Goal: Information Seeking & Learning: Learn about a topic

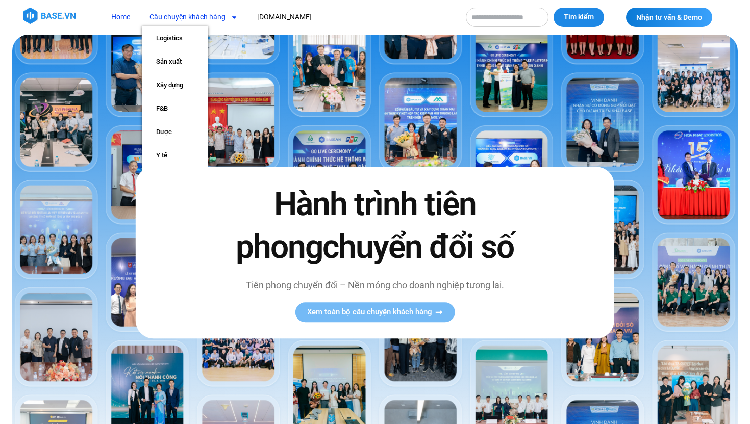
click at [213, 16] on link "Câu chuyện khách hàng" at bounding box center [194, 17] width 104 height 19
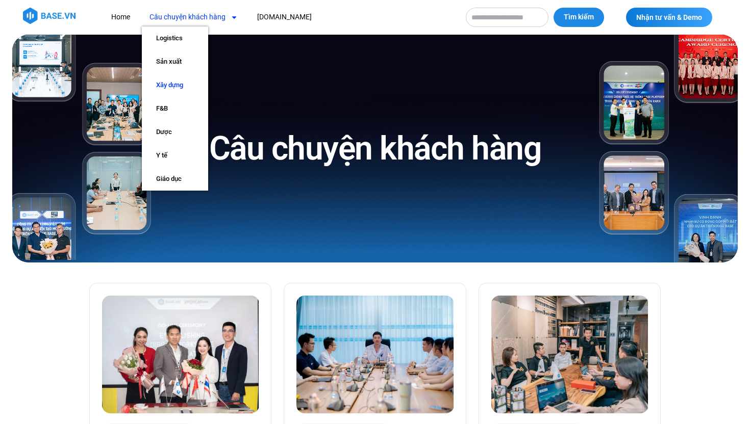
click at [170, 88] on link "Xây dựng" at bounding box center [175, 84] width 66 height 23
